Goal: Information Seeking & Learning: Check status

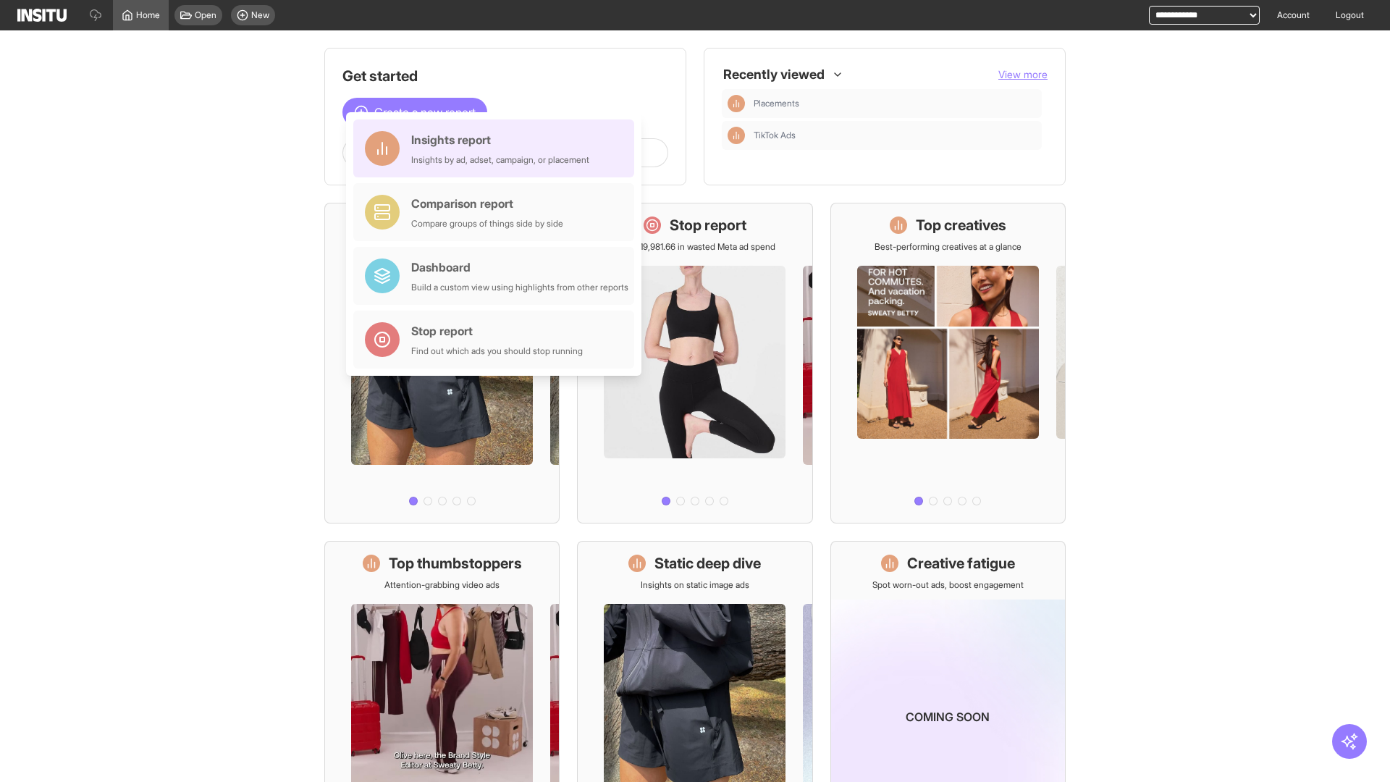
click at [497, 148] on div "Insights report Insights by ad, adset, campaign, or placement" at bounding box center [500, 148] width 178 height 35
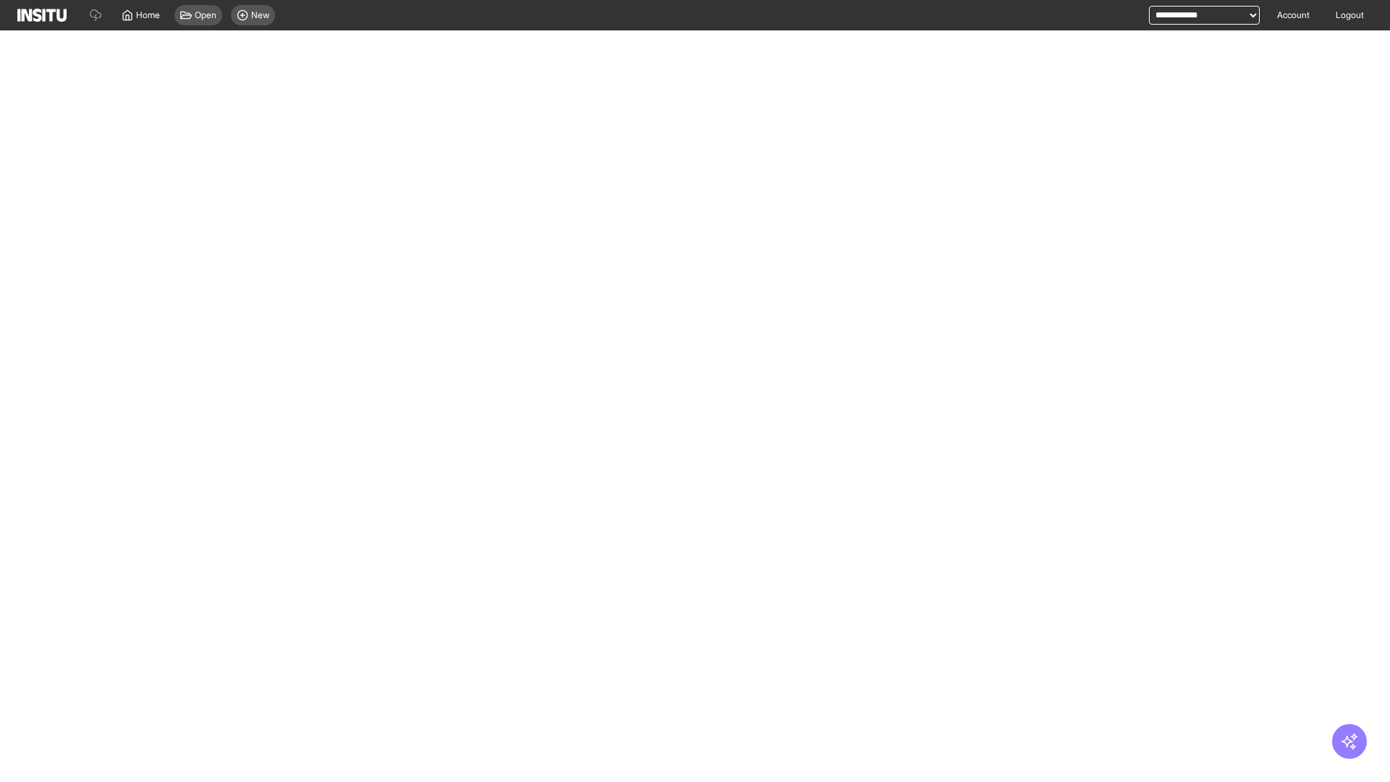
select select "**"
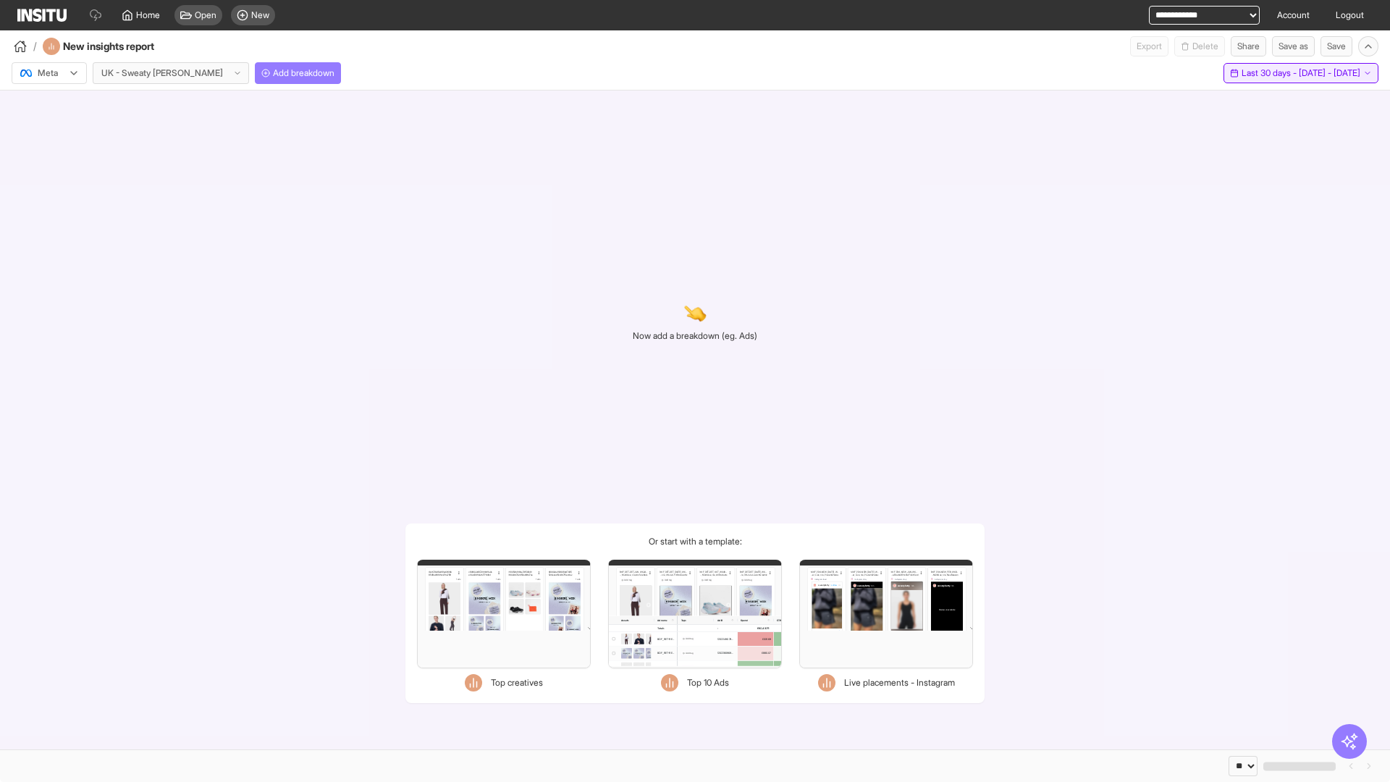
click at [1268, 73] on span "Last 30 days - [DATE] - [DATE]" at bounding box center [1300, 73] width 119 height 12
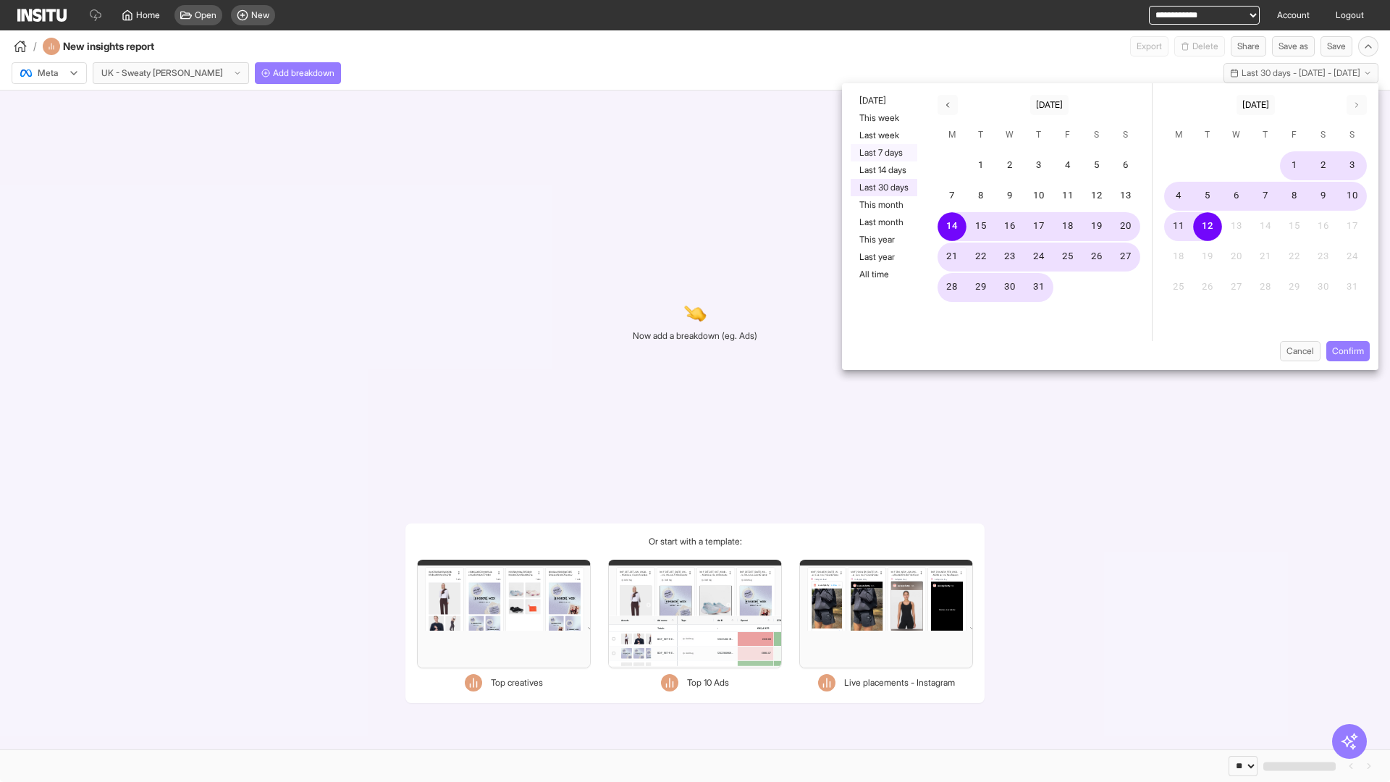
click at [882, 153] on button "Last 7 days" at bounding box center [883, 152] width 67 height 17
